Goal: Task Accomplishment & Management: Use online tool/utility

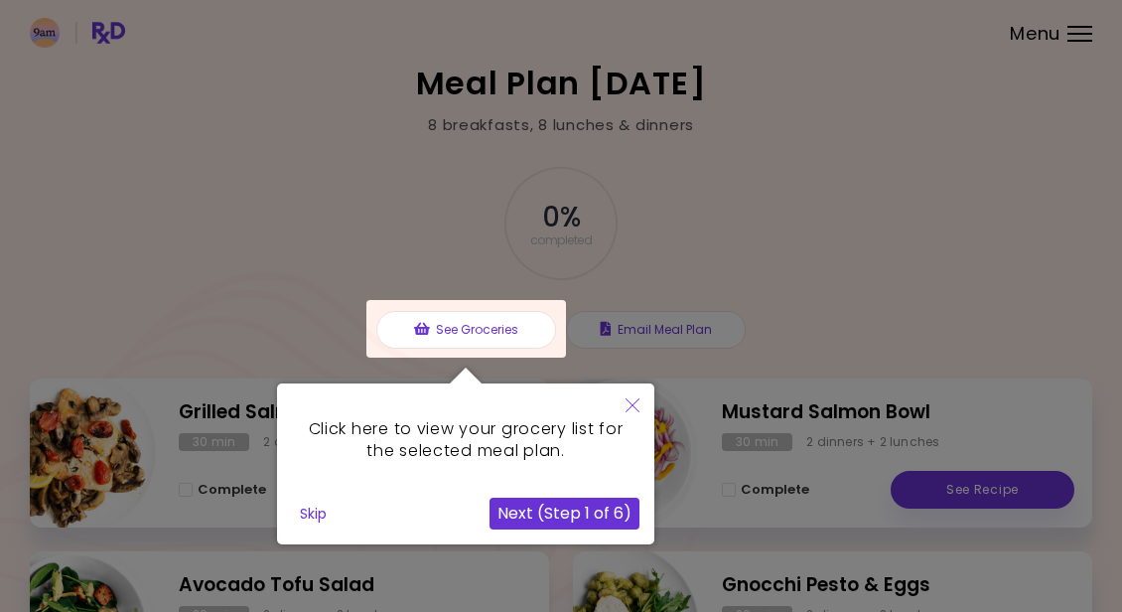
click at [632, 402] on icon "Close" at bounding box center [633, 405] width 14 height 14
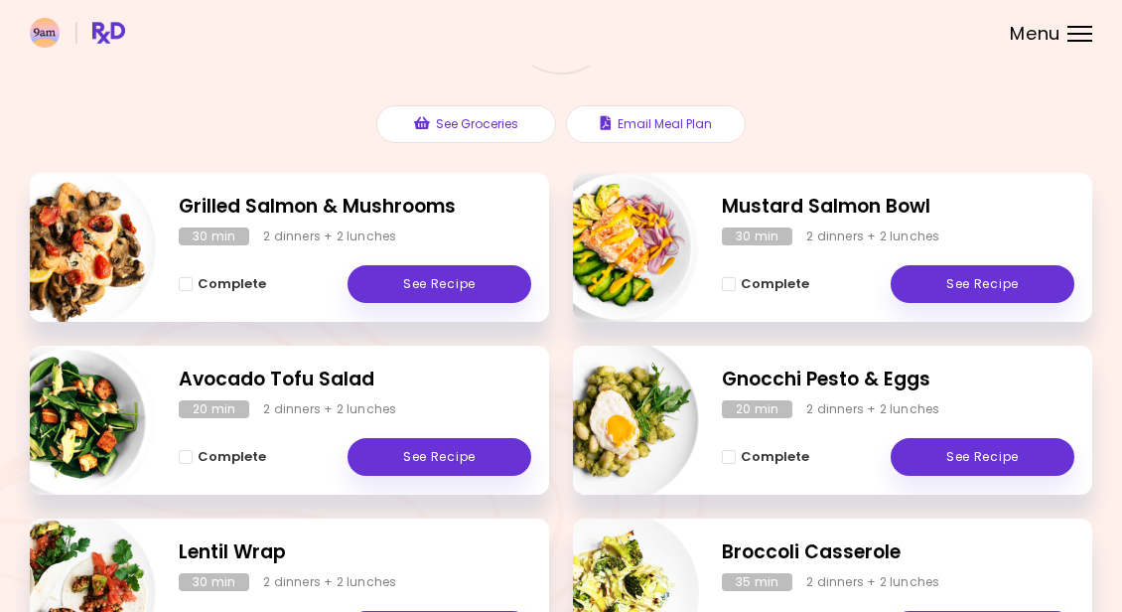
scroll to position [221, 0]
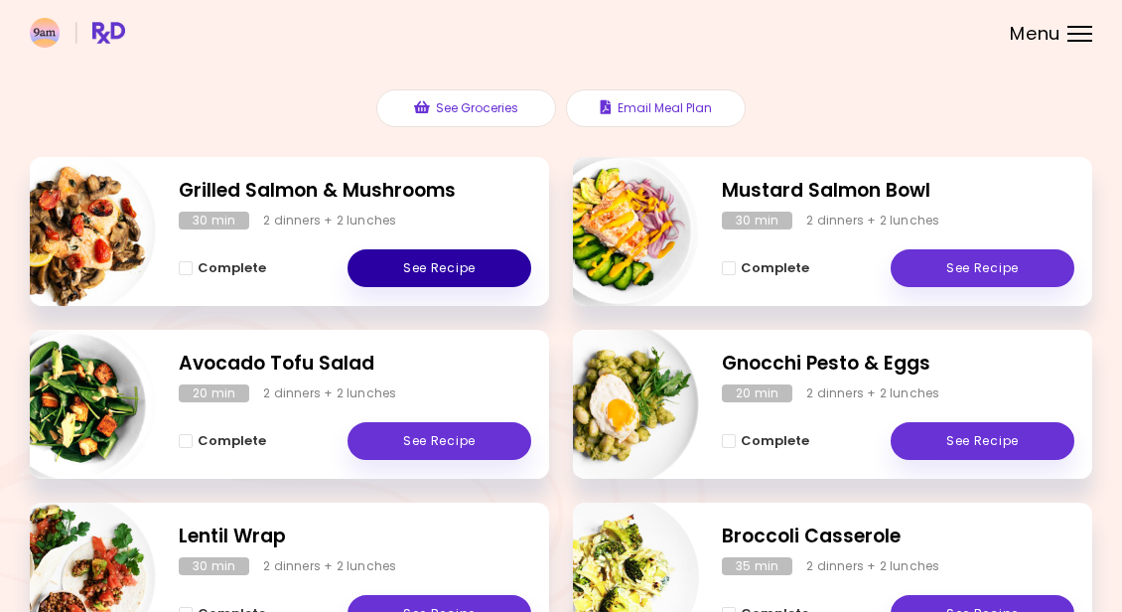
click at [470, 259] on link "See Recipe" at bounding box center [440, 268] width 184 height 38
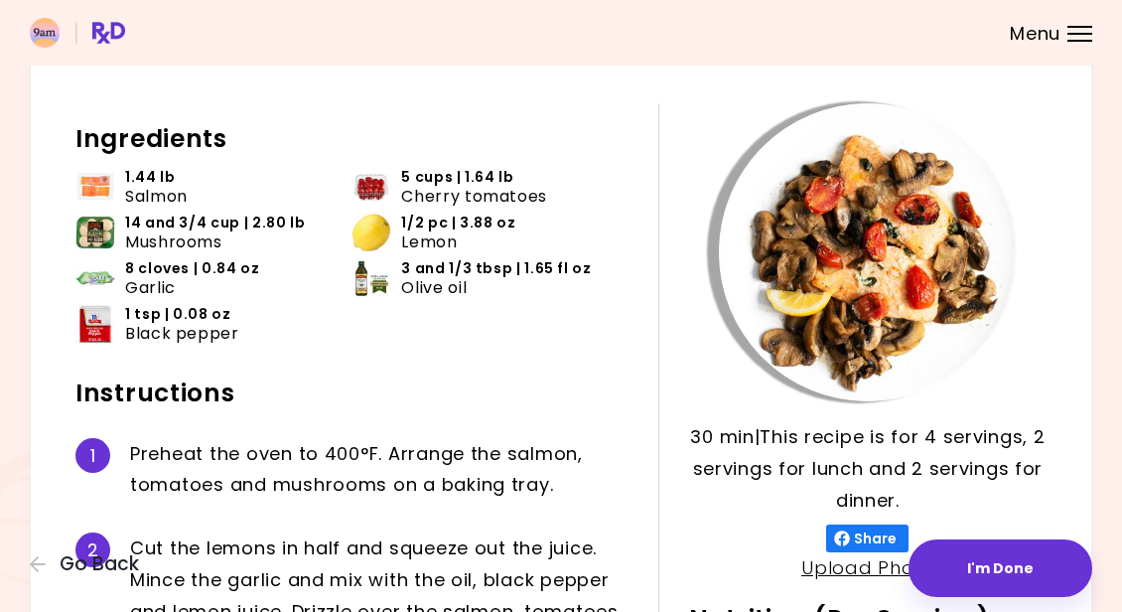
scroll to position [64, 0]
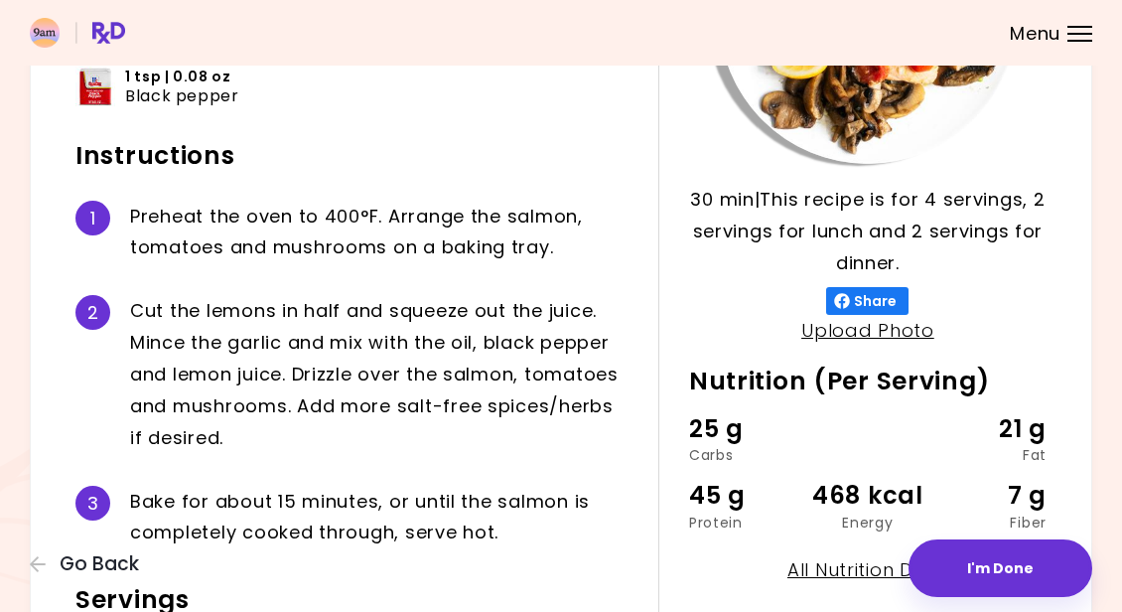
click at [720, 429] on div "25 g" at bounding box center [748, 429] width 119 height 38
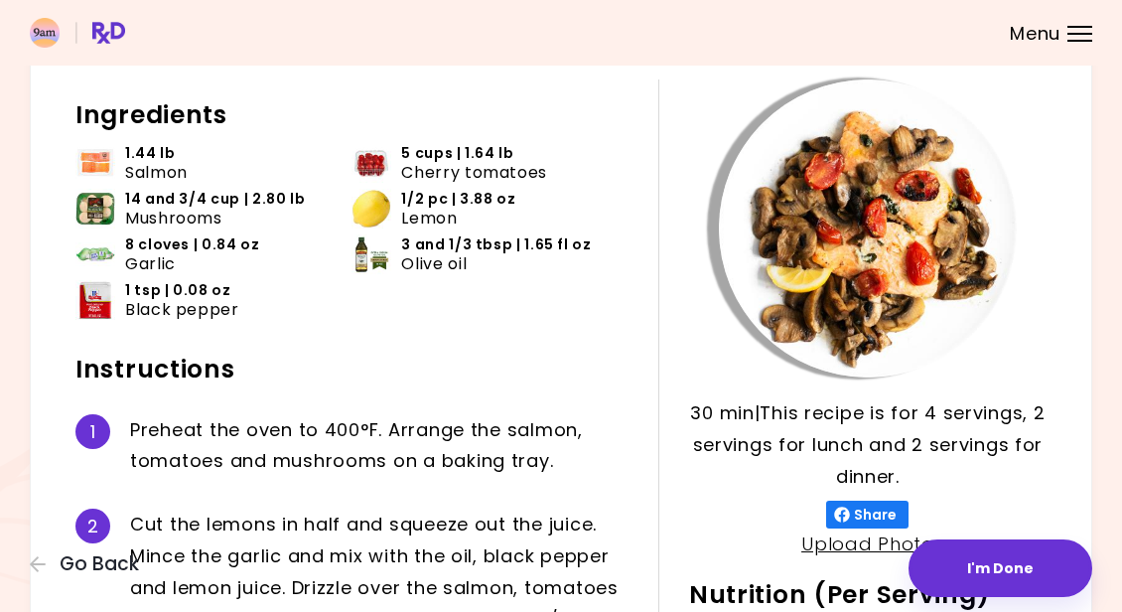
scroll to position [87, 0]
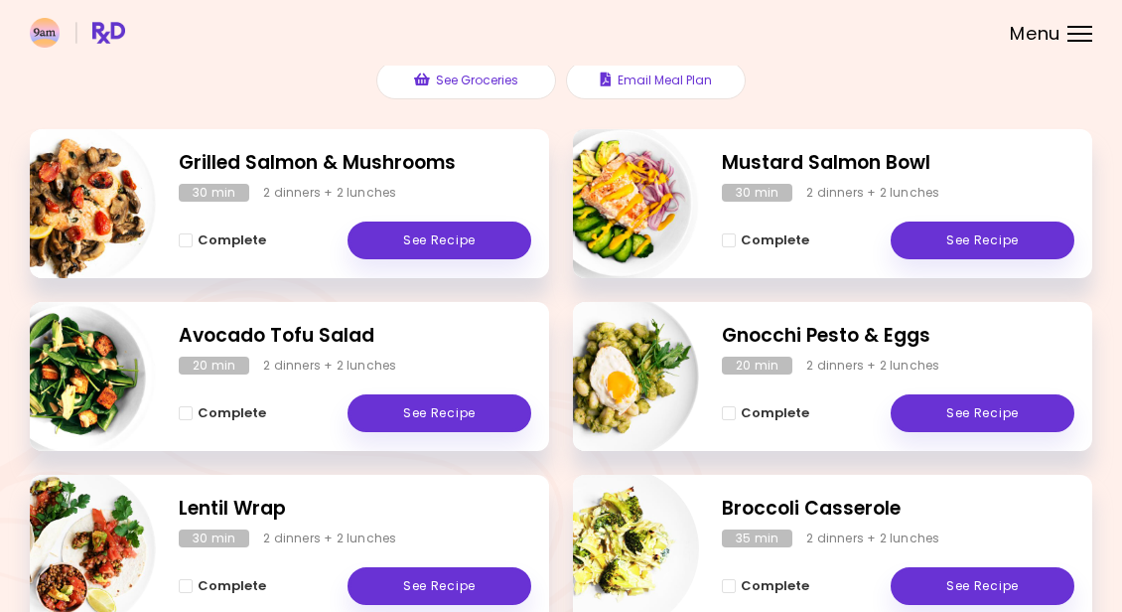
scroll to position [253, 0]
